Goal: Task Accomplishment & Management: Manage account settings

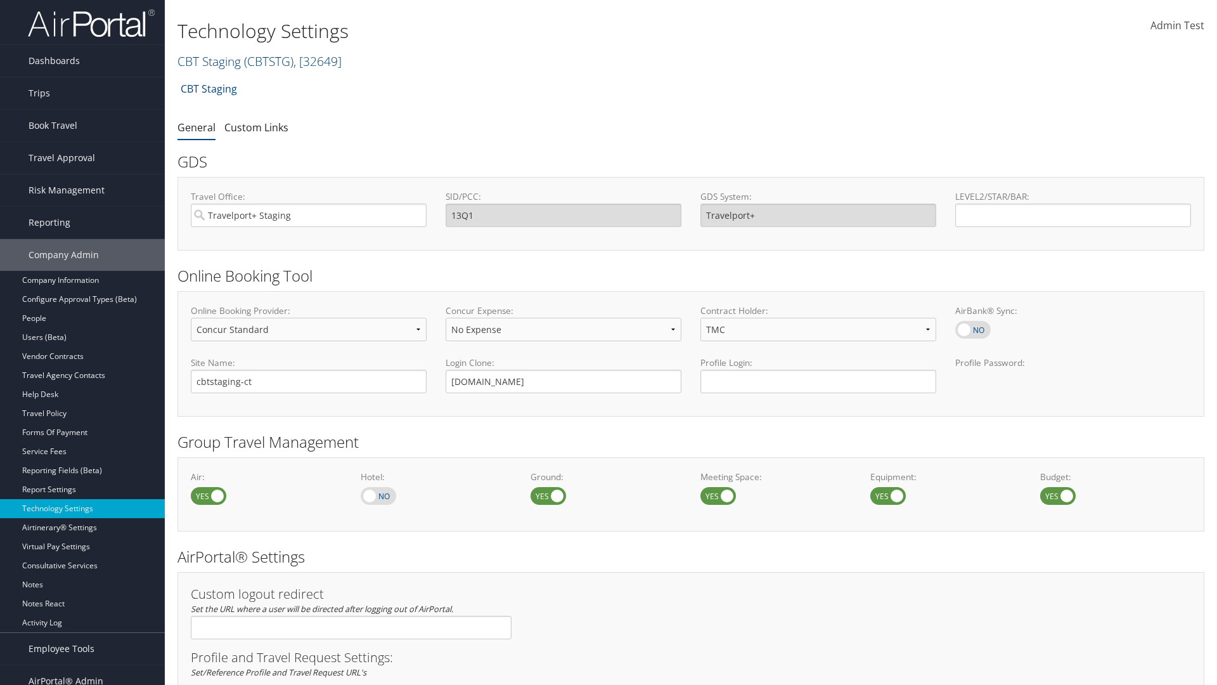
click at [209, 61] on link "CBT Staging ( CBTSTG ) , [ 32649 ]" at bounding box center [260, 61] width 164 height 17
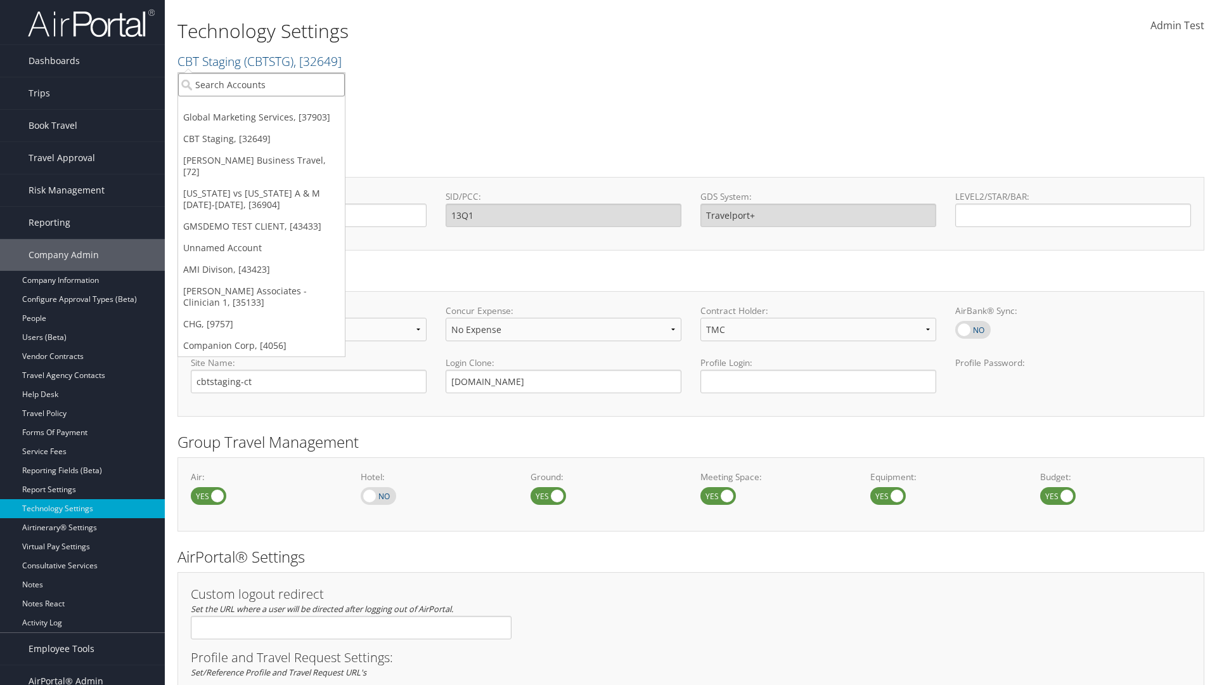
click at [261, 84] on input "search" at bounding box center [261, 84] width 167 height 23
type input "CBTSTG"
click at [261, 108] on div "CBT Staging (CBTSTG), [32649]" at bounding box center [261, 107] width 181 height 11
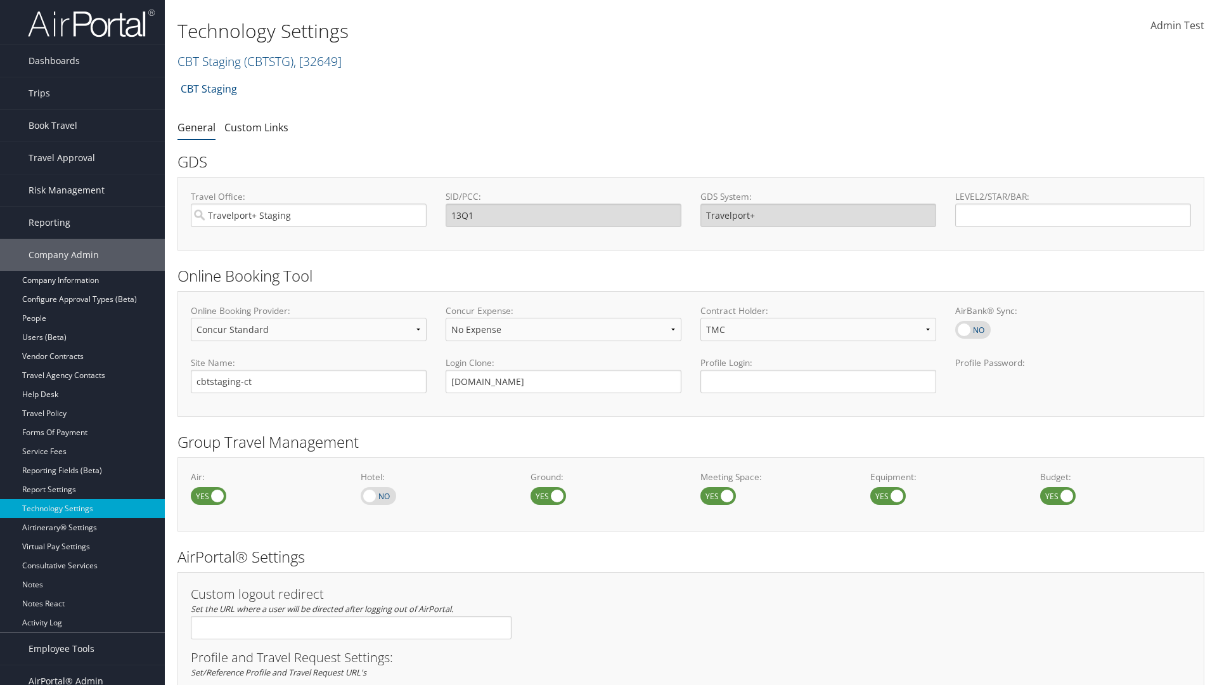
select select "4"
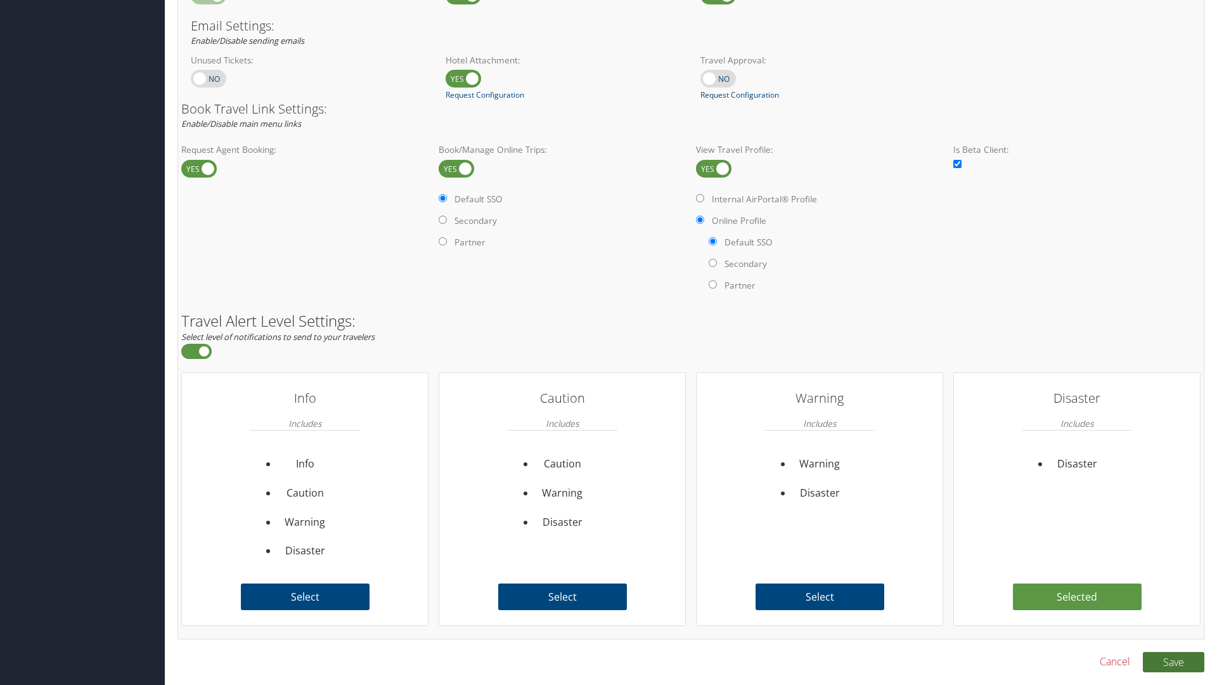
click at [1174, 661] on button "Save" at bounding box center [1174, 662] width 62 height 20
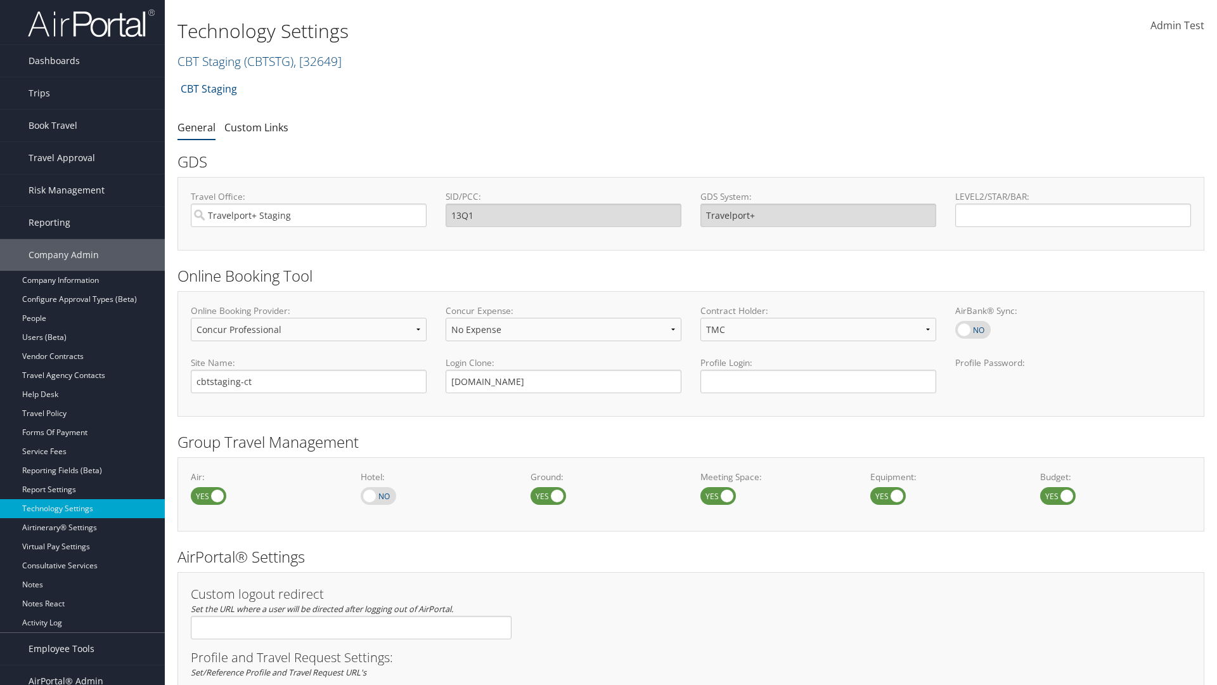
select select "4"
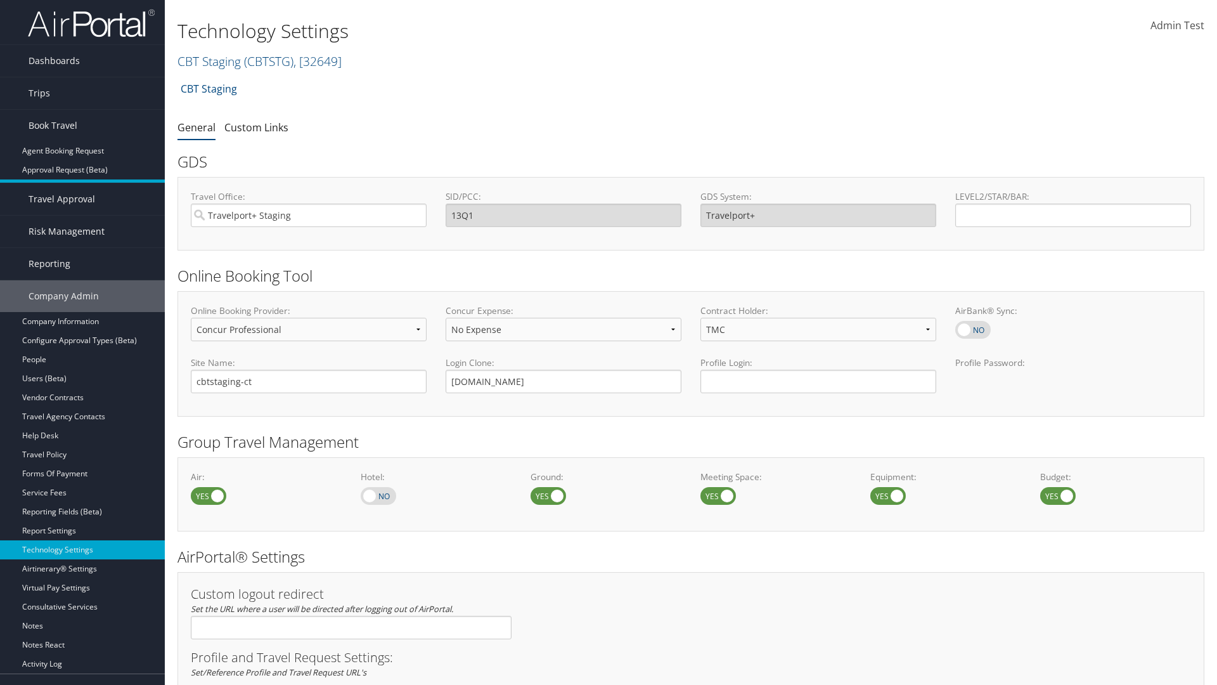
click at [82, 182] on link "Book/Manage Online Trips" at bounding box center [82, 188] width 165 height 19
